Goal: Check status: Check status

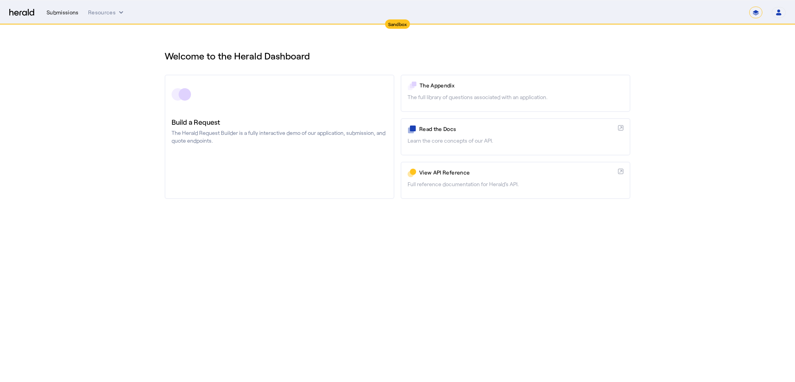
click at [52, 12] on div "Submissions" at bounding box center [63, 13] width 32 height 8
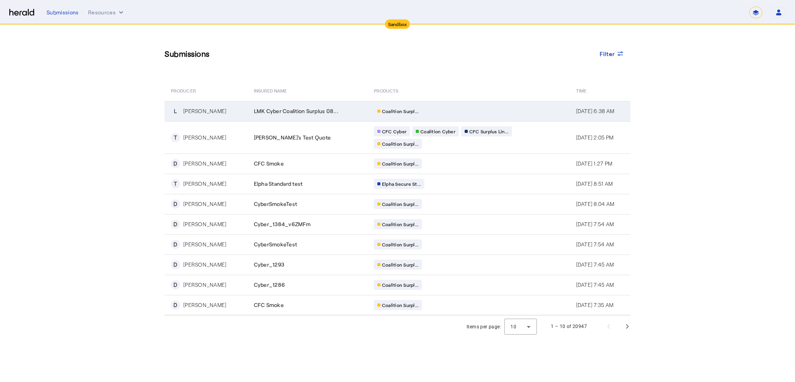
click at [200, 110] on div "[PERSON_NAME]" at bounding box center [204, 111] width 43 height 8
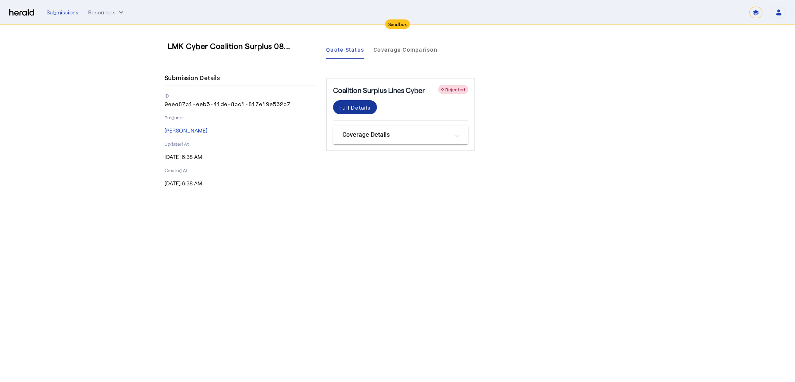
click at [366, 106] on div "Full Details" at bounding box center [354, 107] width 31 height 8
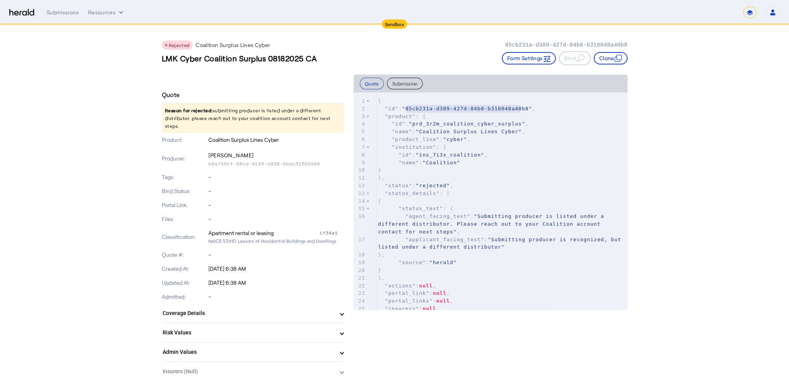
drag, startPoint x: 408, startPoint y: 107, endPoint x: 522, endPoint y: 110, distance: 113.4
click at [522, 110] on span ""85cb231a-d389-427d-84b8-b316048a40b8"" at bounding box center [467, 109] width 130 height 6
type textarea "**********"
click at [65, 10] on div "Submissions" at bounding box center [63, 13] width 32 height 8
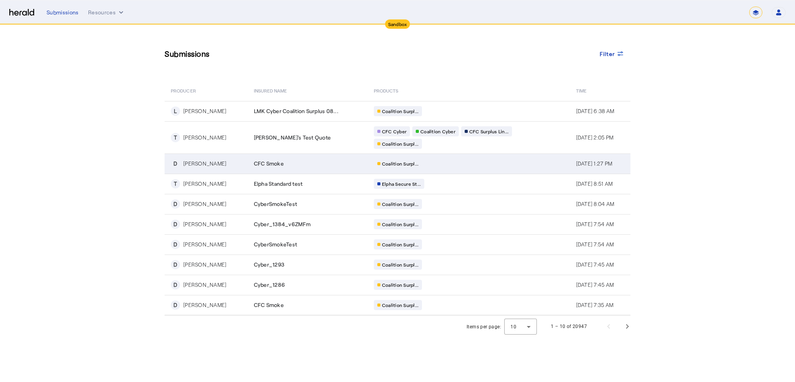
click at [202, 167] on div "[PERSON_NAME]" at bounding box center [204, 164] width 43 height 8
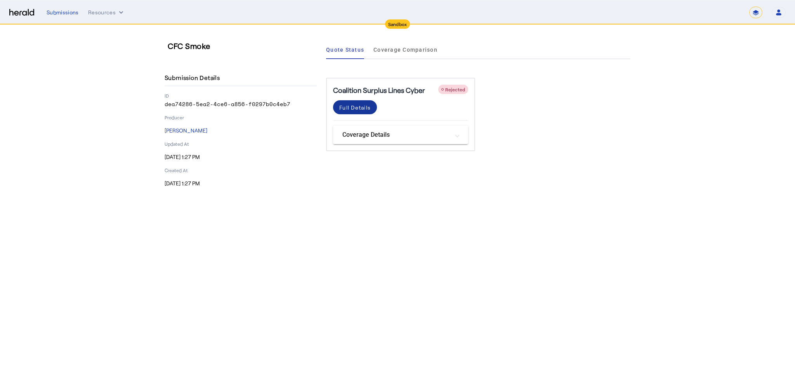
click at [361, 108] on div "Full Details" at bounding box center [354, 107] width 31 height 8
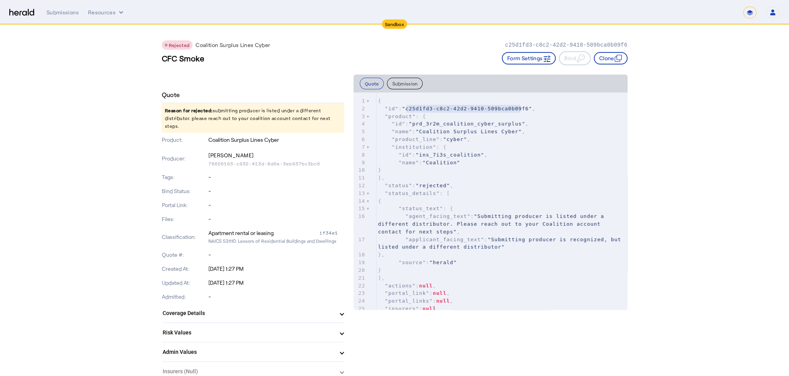
drag, startPoint x: 410, startPoint y: 107, endPoint x: 522, endPoint y: 110, distance: 112.3
click at [522, 110] on span ""c25d1fd3-c8c2-42d2-9410-509bca0b09f6"" at bounding box center [467, 109] width 130 height 6
type textarea "**********"
